Goal: Task Accomplishment & Management: Use online tool/utility

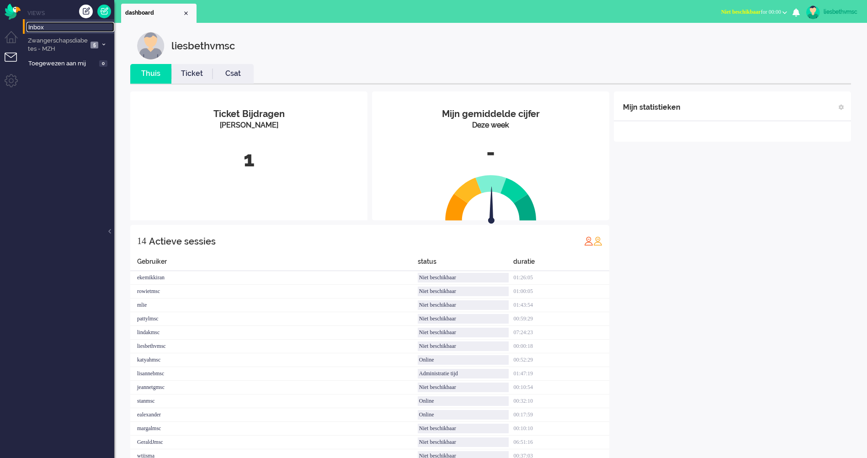
click at [34, 26] on span "Inbox" at bounding box center [71, 27] width 86 height 9
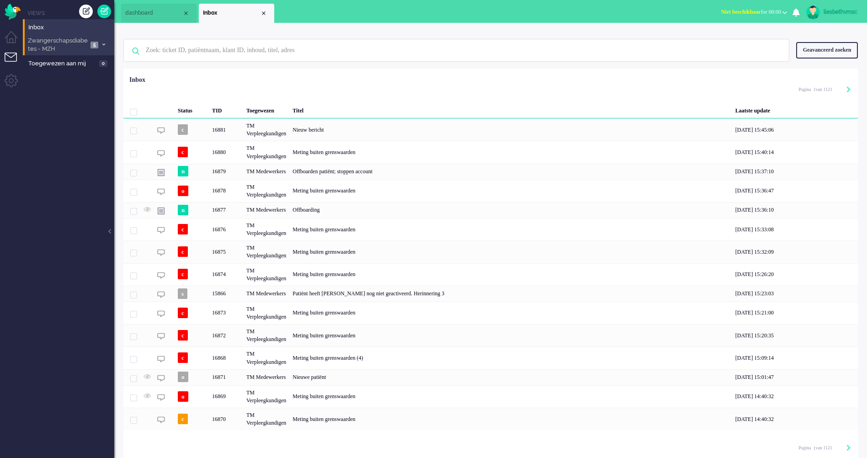
click at [48, 44] on span "Zwangerschapsdiabetes - MZH" at bounding box center [56, 45] width 61 height 17
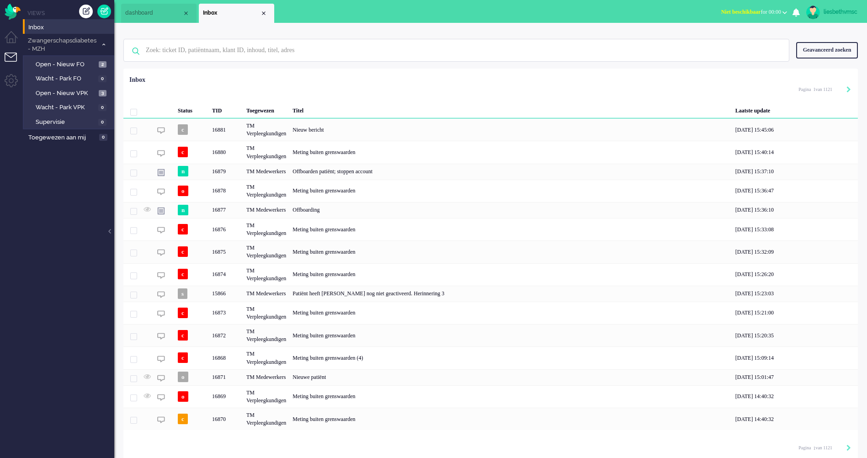
click at [9, 55] on li "Tickets menu" at bounding box center [15, 63] width 21 height 21
click at [156, 51] on input "text" at bounding box center [457, 50] width 637 height 22
paste input "10095071"
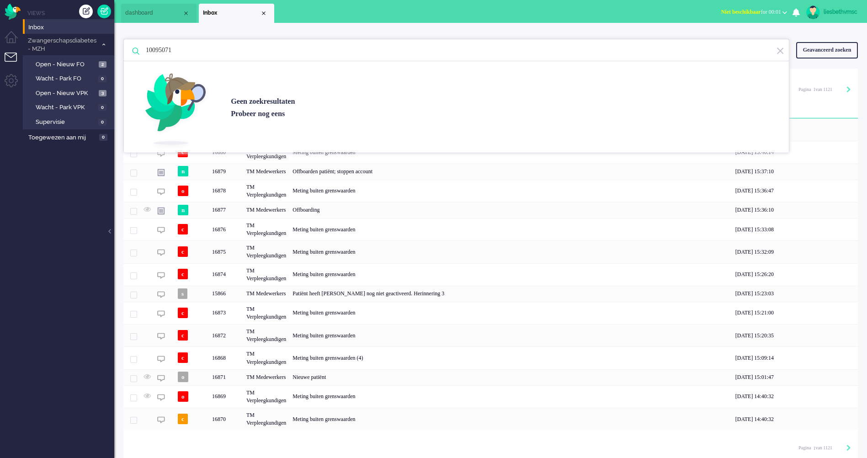
type input "10095071"
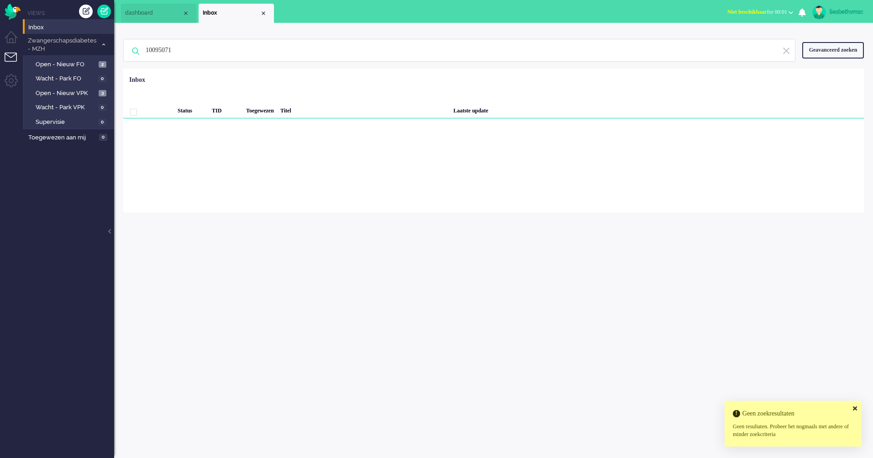
click at [856, 408] on icon at bounding box center [855, 408] width 4 height 6
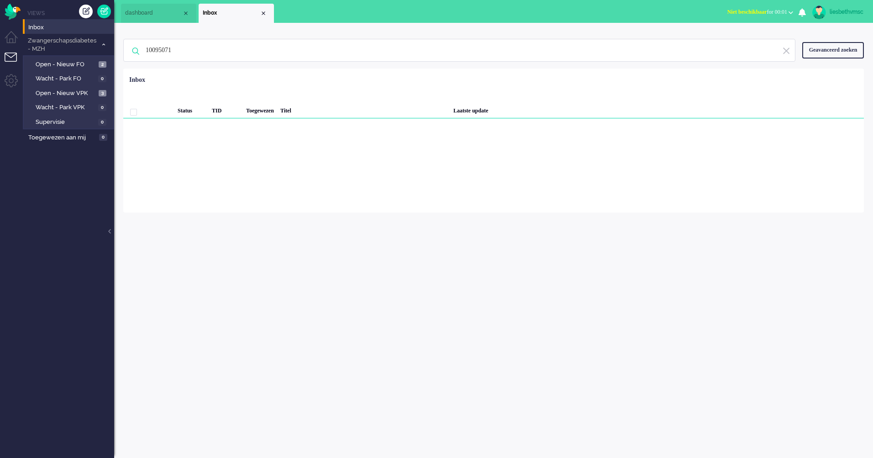
click at [14, 58] on li "Tickets menu" at bounding box center [15, 63] width 21 height 21
click at [14, 55] on li "Tickets menu" at bounding box center [15, 63] width 21 height 21
drag, startPoint x: 227, startPoint y: 46, endPoint x: 111, endPoint y: 42, distance: 115.2
click at [111, 42] on div "Thuis Dashboard [GEOGRAPHIC_DATA] Volgen [GEOGRAPHIC_DATA] release_2.1.2 Views …" at bounding box center [436, 229] width 873 height 458
click at [54, 24] on span "Inbox" at bounding box center [71, 27] width 86 height 9
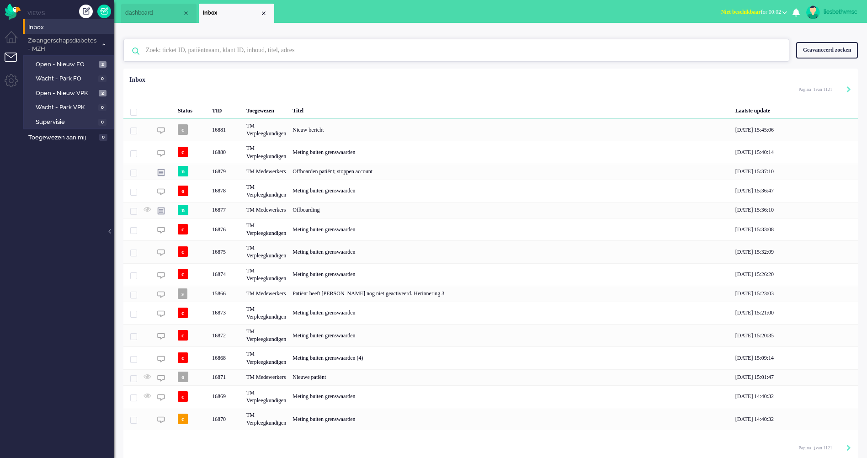
click at [186, 51] on input "text" at bounding box center [457, 50] width 637 height 22
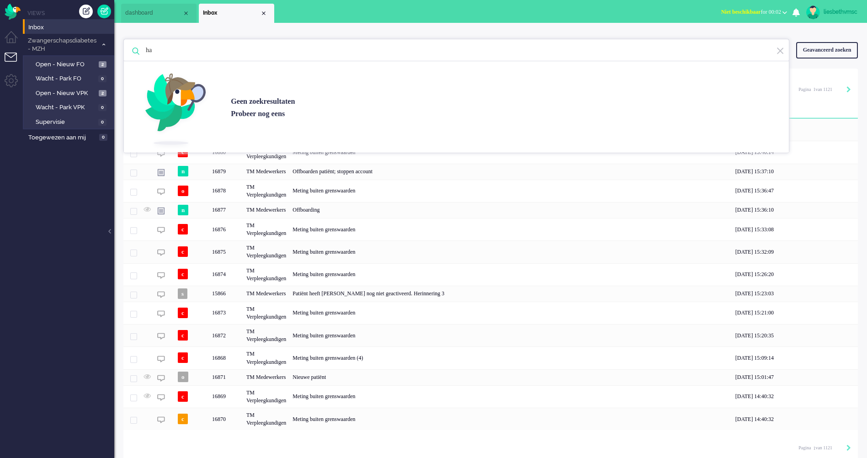
type input "h"
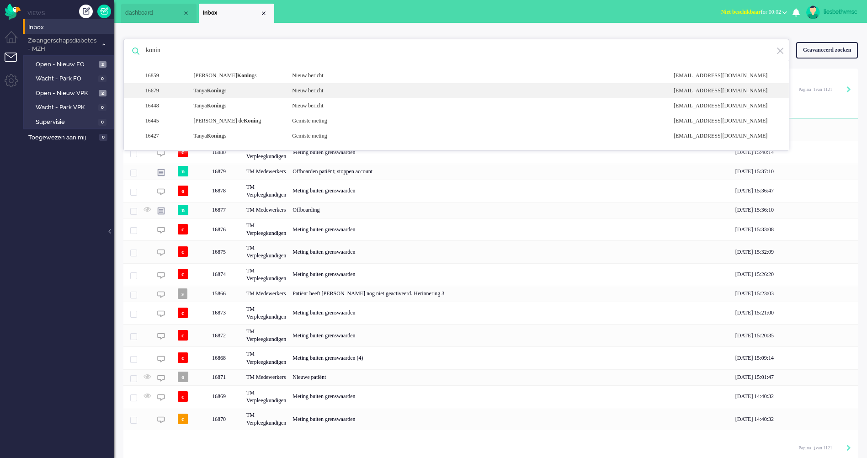
type input "konin"
click at [213, 92] on b "Konin" at bounding box center [214, 90] width 15 height 6
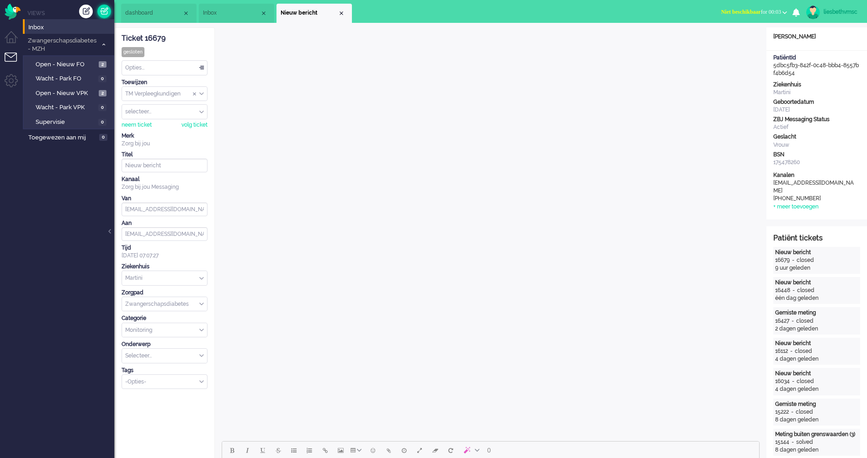
click at [105, 12] on link at bounding box center [104, 12] width 14 height 14
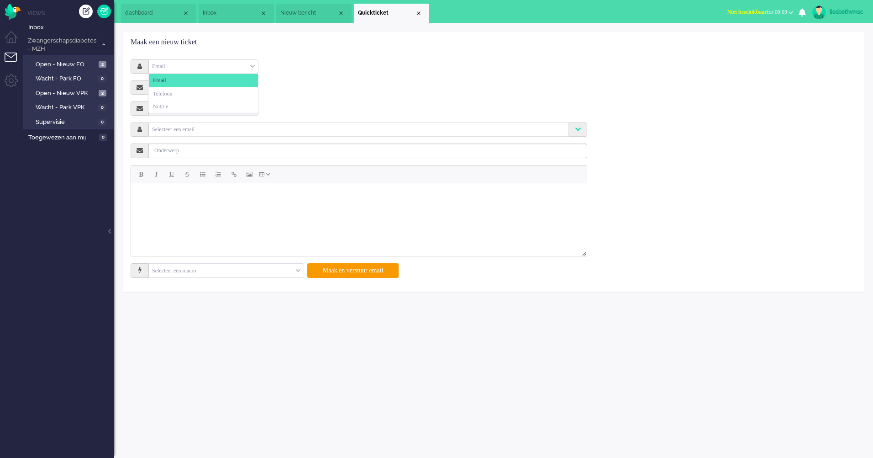
click at [174, 66] on div "Email" at bounding box center [203, 66] width 109 height 14
click at [173, 106] on li "Notitie" at bounding box center [203, 106] width 109 height 13
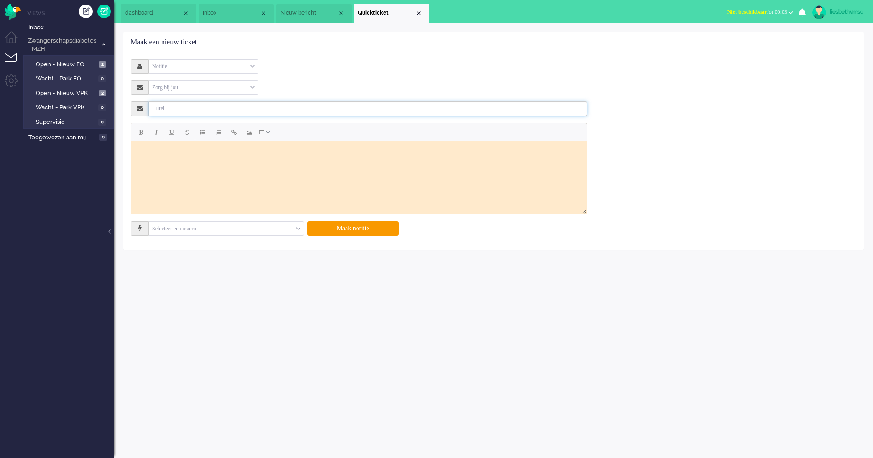
click at [169, 112] on input "text" at bounding box center [368, 108] width 439 height 15
type input "Offboarding"
click at [234, 164] on html at bounding box center [359, 152] width 456 height 23
click at [204, 112] on input "Offboarding" at bounding box center [368, 108] width 439 height 15
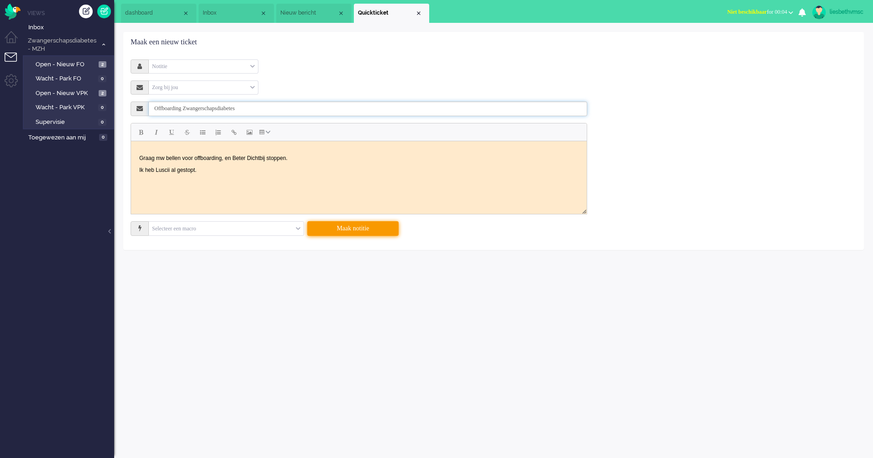
type input "Offboarding Zwangerschapsdiabetes"
click at [344, 227] on button "Maak notitie" at bounding box center [352, 228] width 91 height 15
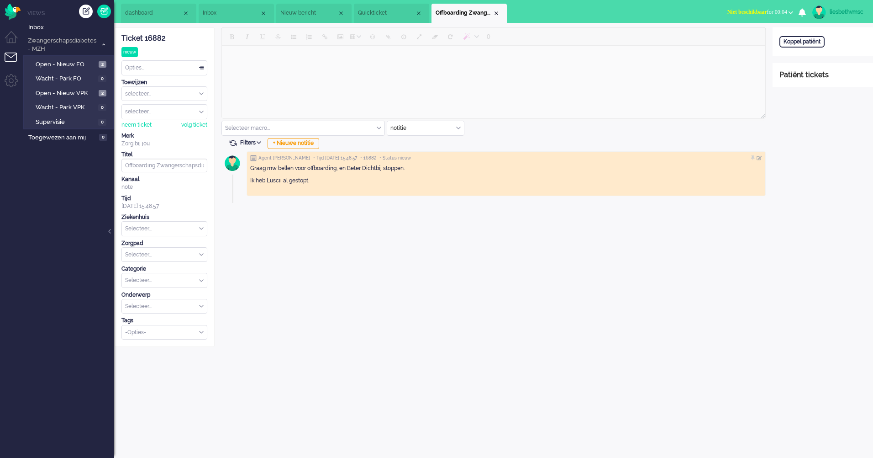
click at [290, 13] on span "Nieuw bericht" at bounding box center [309, 13] width 57 height 8
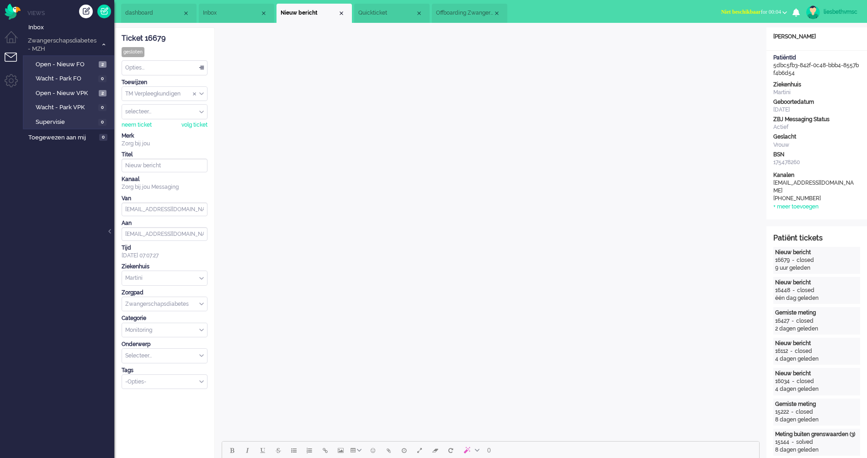
drag, startPoint x: 796, startPoint y: 74, endPoint x: 774, endPoint y: 64, distance: 23.9
click at [774, 64] on div "PatiëntId 5dbc5fb3-842f-0c48-bbb4-8557bf4b6d54" at bounding box center [816, 65] width 101 height 23
copy div "5dbc5fb3-842f-0c48-bbb4-8557bf4b6d54"
click at [476, 10] on span "Offboarding Zwangerschapsdiabetes" at bounding box center [464, 13] width 57 height 8
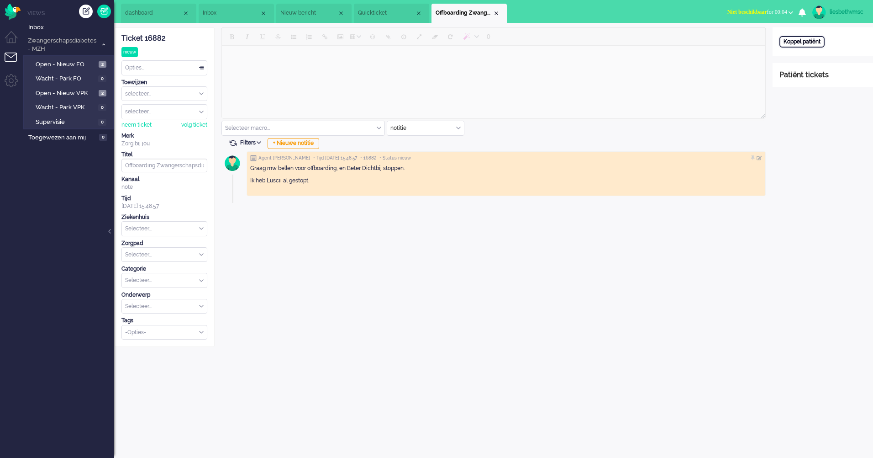
click at [816, 43] on div "Koppel patiënt" at bounding box center [802, 41] width 45 height 11
click at [809, 55] on input "text" at bounding box center [823, 54] width 87 height 14
paste input "5dbc5fb3-842f-0c48-bbb4-8557bf4b6d54"
type input "5dbc5fb3-842f-0c48-bbb4-8557bf4b6d54"
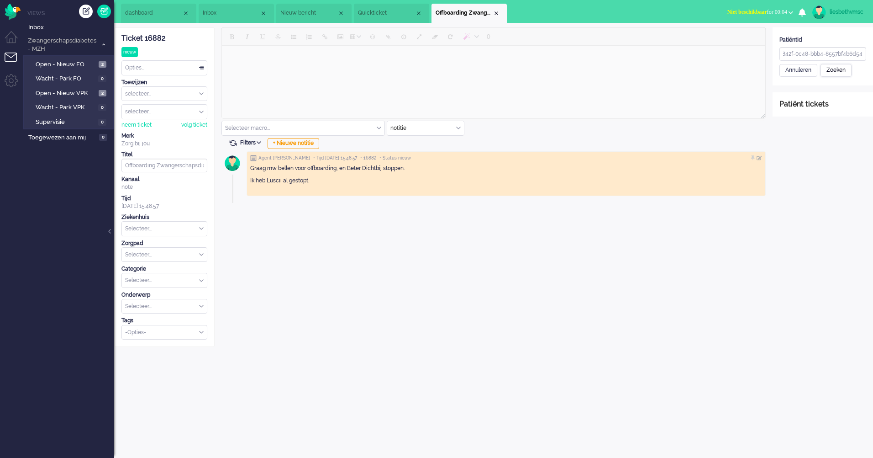
click at [836, 69] on div "Zoeken" at bounding box center [836, 70] width 31 height 13
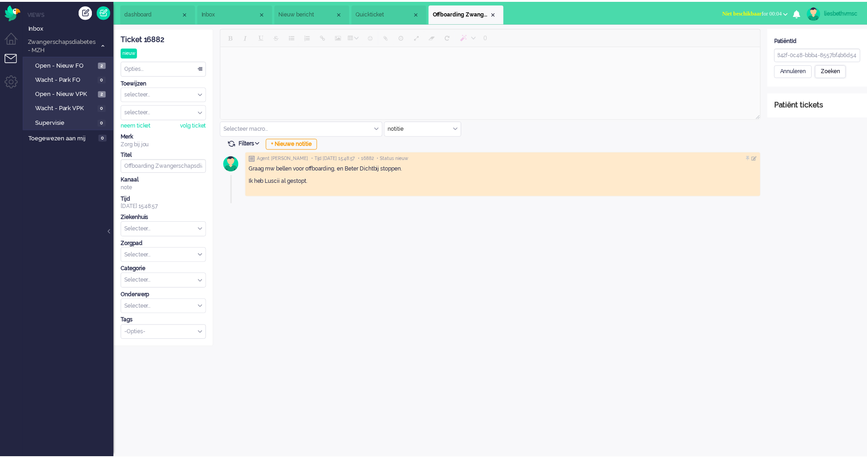
scroll to position [0, 0]
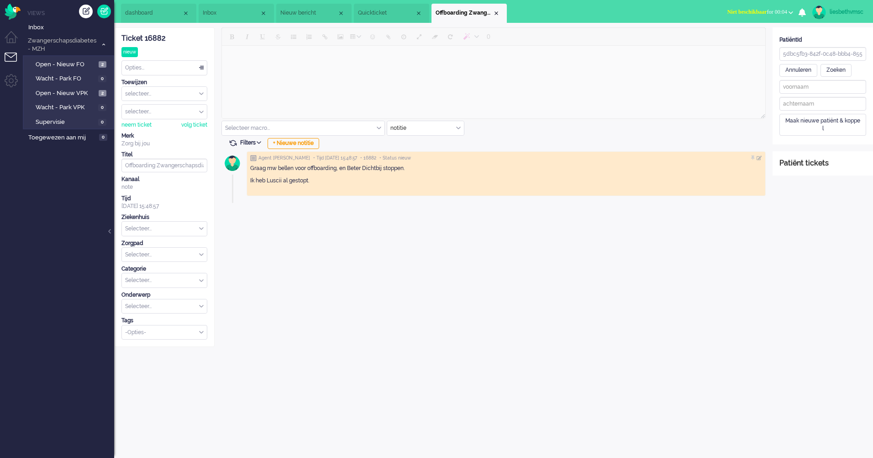
type input "Tanya"
type input "Konings"
click at [817, 142] on div "Patiënt opslaan en koppelen" at bounding box center [822, 139] width 84 height 14
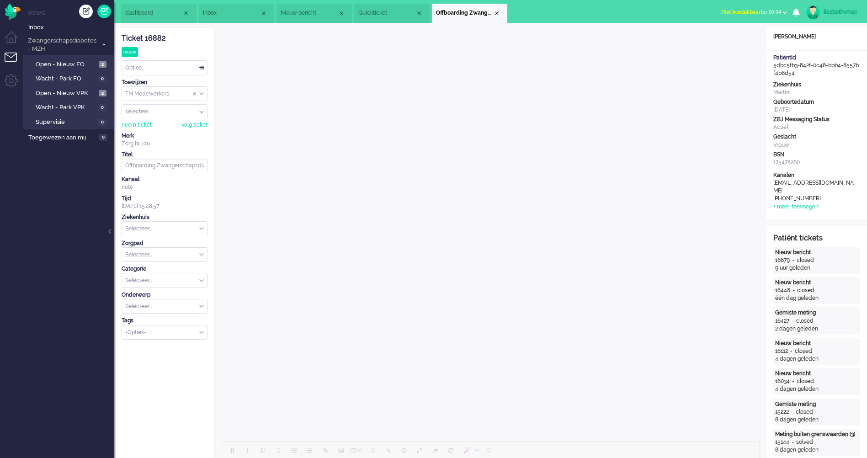
click at [191, 229] on input "text" at bounding box center [164, 229] width 85 height 14
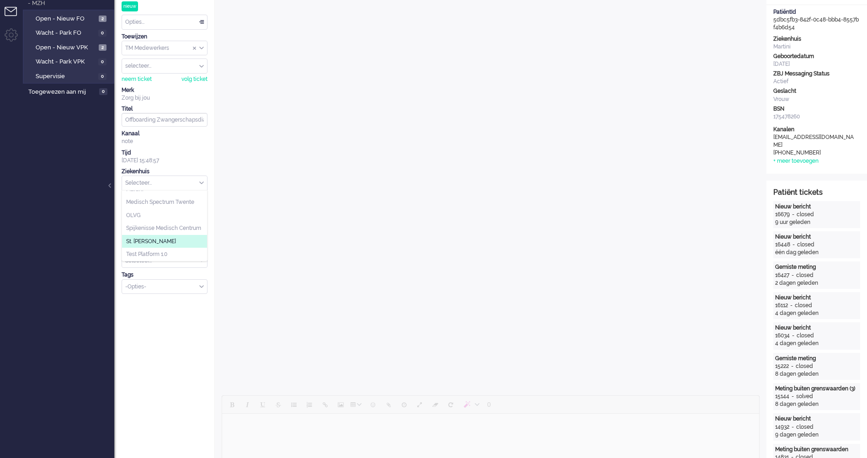
scroll to position [21, 0]
click at [147, 228] on li "Martini" at bounding box center [164, 227] width 85 height 13
click at [156, 211] on input "text" at bounding box center [164, 209] width 85 height 14
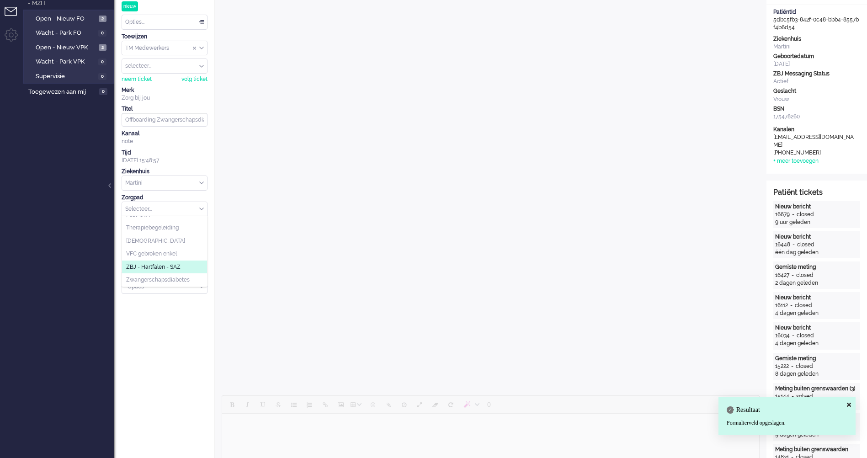
scroll to position [137, 0]
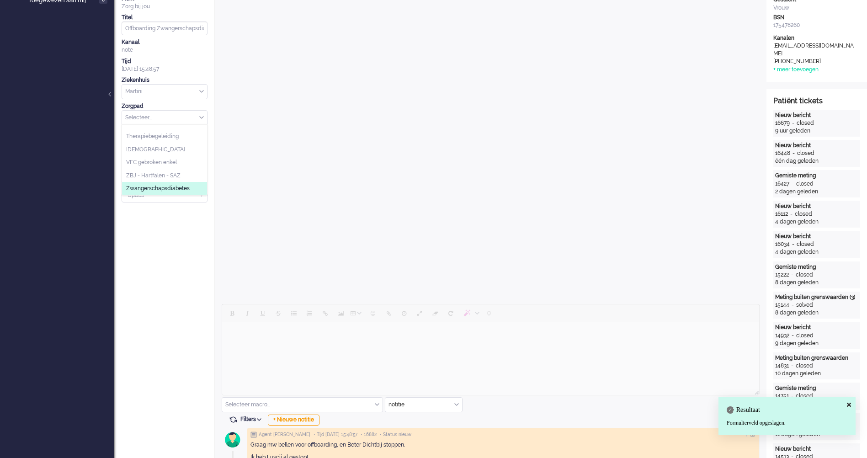
click at [167, 192] on span "Zwangerschapsdiabetes" at bounding box center [158, 189] width 64 height 8
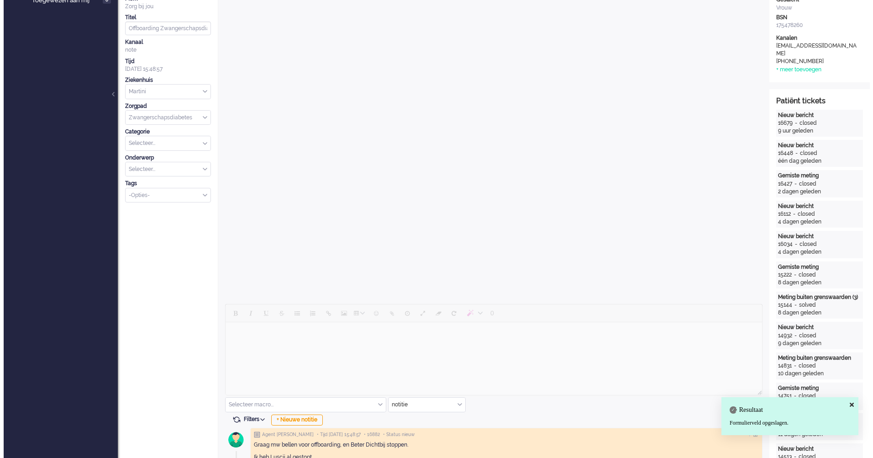
scroll to position [0, 0]
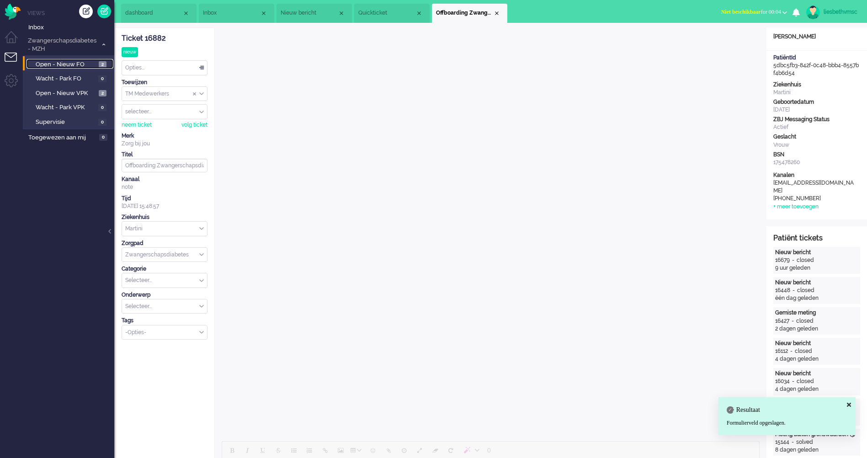
click at [67, 63] on span "Open - Nieuw FO" at bounding box center [66, 64] width 61 height 9
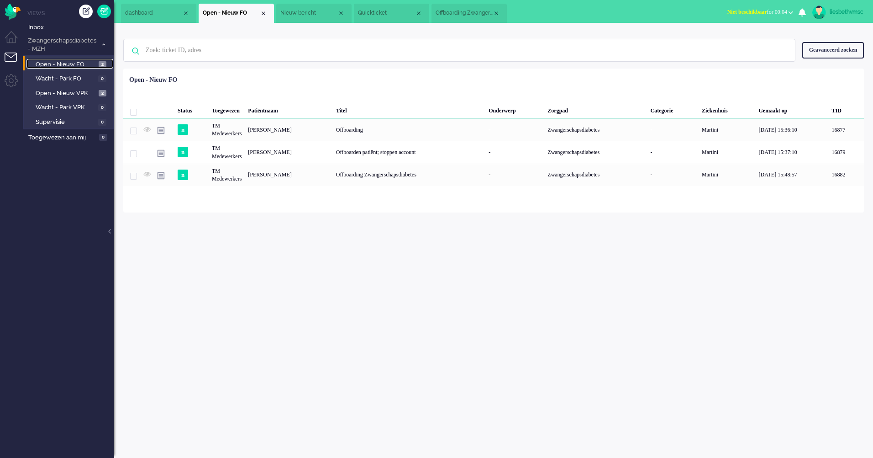
click at [69, 64] on span "Open - Nieuw FO" at bounding box center [66, 64] width 61 height 9
click at [69, 92] on span "Open - Nieuw VPK" at bounding box center [66, 93] width 61 height 9
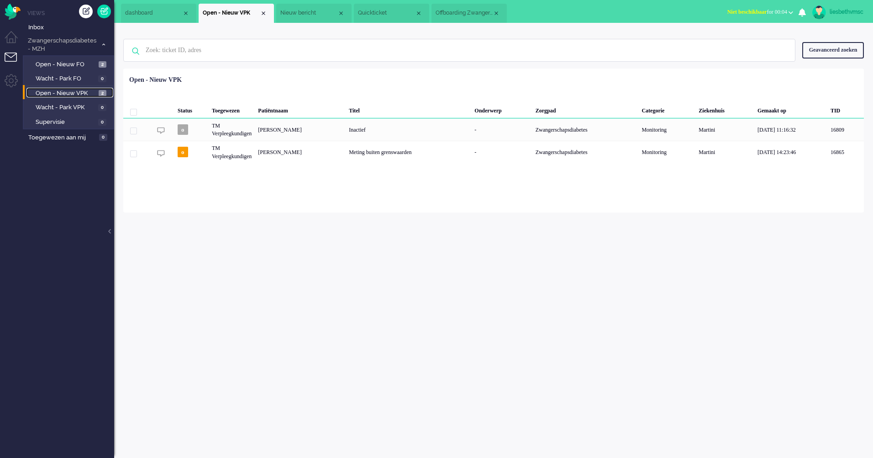
click at [462, 11] on span "Offboarding Zwangerschapsdiabetes" at bounding box center [464, 13] width 57 height 8
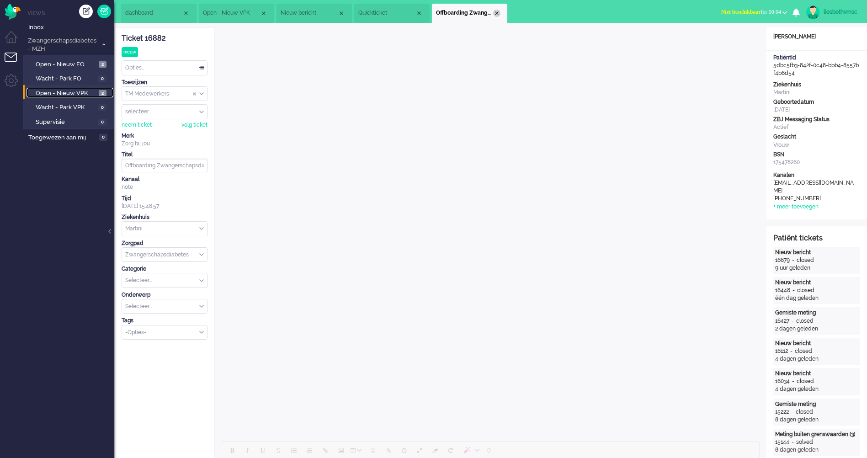
click at [496, 12] on div "Close tab" at bounding box center [496, 13] width 7 height 7
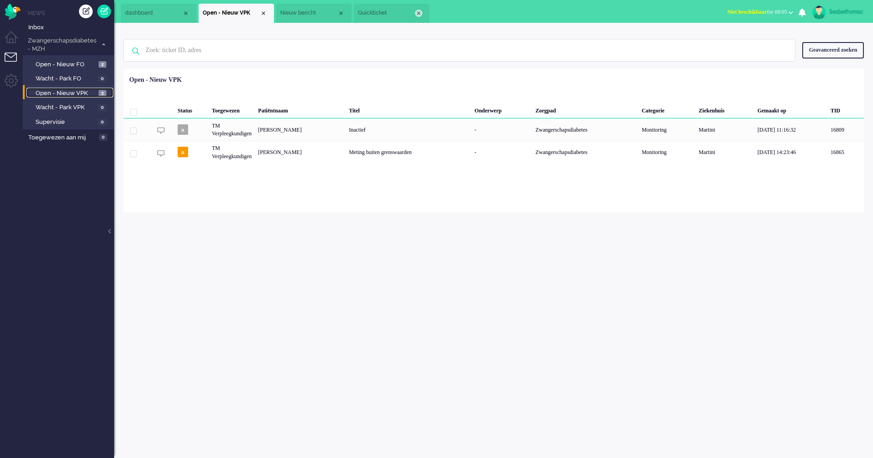
click at [418, 11] on div "Close tab" at bounding box center [418, 13] width 7 height 7
